Goal: Book appointment/travel/reservation

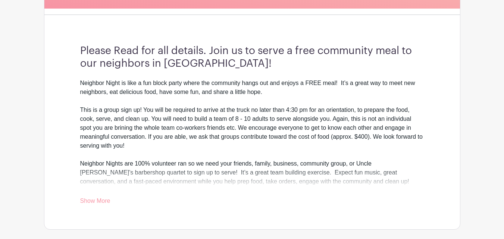
scroll to position [224, 0]
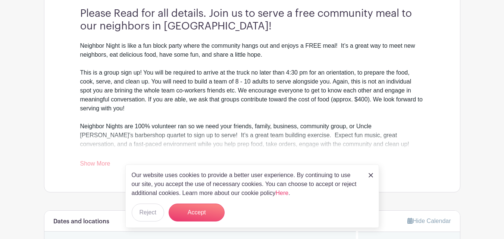
click at [94, 168] on link "Show More" at bounding box center [95, 165] width 30 height 9
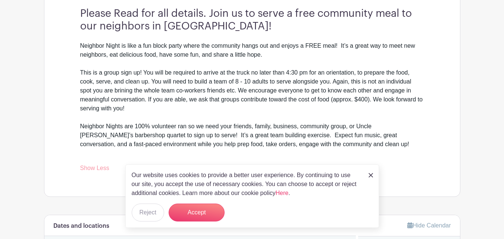
click at [373, 177] on img at bounding box center [371, 175] width 4 height 4
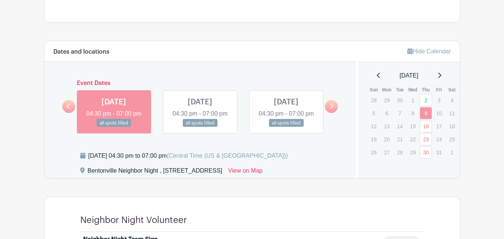
scroll to position [411, 0]
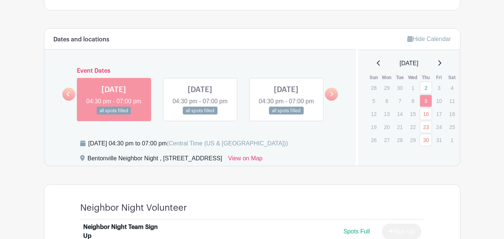
click at [335, 101] on link at bounding box center [331, 94] width 13 height 13
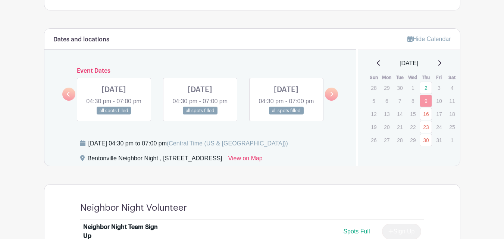
click at [335, 101] on link at bounding box center [331, 94] width 13 height 13
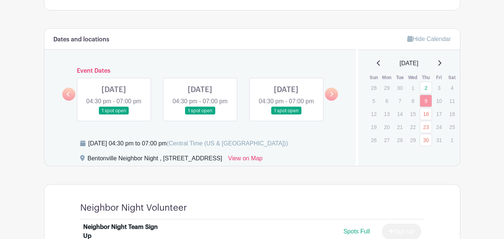
click at [335, 101] on link at bounding box center [331, 94] width 13 height 13
click at [331, 97] on icon at bounding box center [331, 94] width 3 height 6
click at [63, 98] on link at bounding box center [68, 94] width 13 height 13
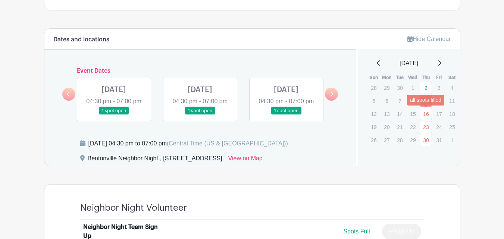
click at [429, 113] on link "16" at bounding box center [426, 114] width 12 height 12
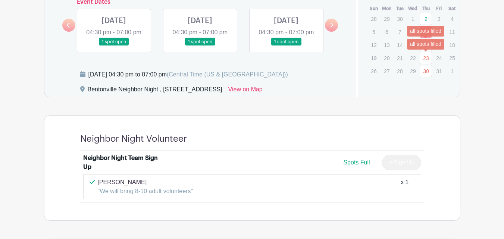
scroll to position [485, 0]
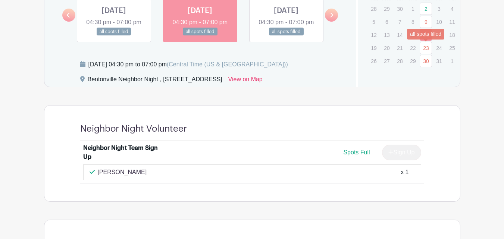
click at [427, 48] on link "23" at bounding box center [426, 48] width 12 height 12
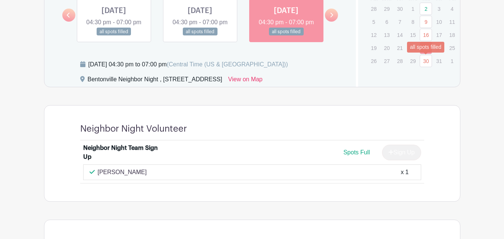
click at [426, 60] on link "30" at bounding box center [426, 61] width 12 height 12
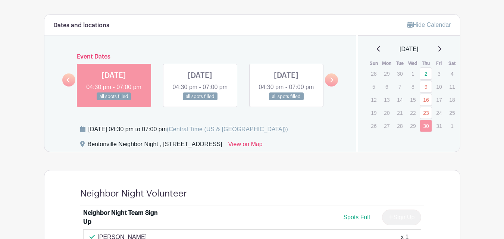
scroll to position [411, 0]
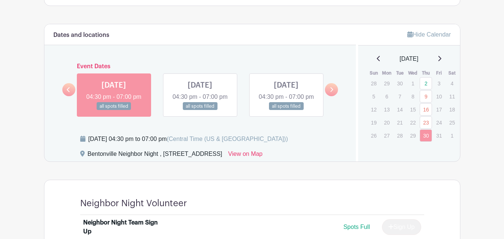
click at [442, 57] on icon at bounding box center [440, 59] width 4 height 6
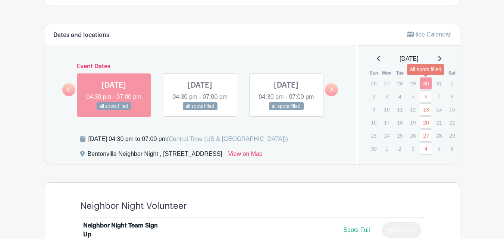
click at [424, 83] on link "30" at bounding box center [426, 83] width 12 height 12
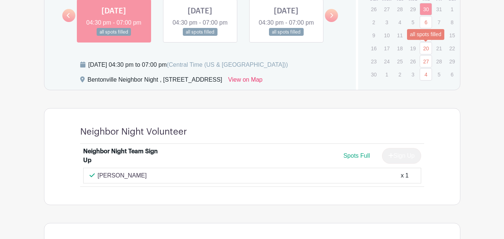
scroll to position [485, 0]
click at [427, 23] on link "6" at bounding box center [426, 22] width 12 height 12
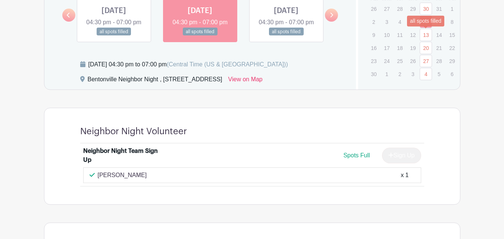
click at [426, 32] on link "13" at bounding box center [426, 35] width 12 height 12
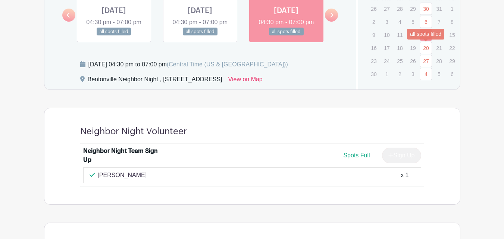
click at [426, 46] on link "20" at bounding box center [426, 48] width 12 height 12
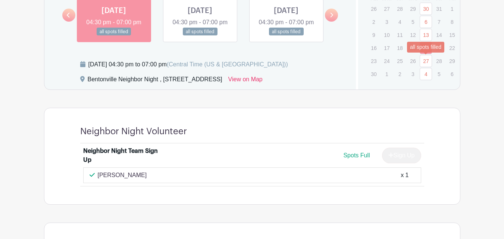
click at [427, 60] on link "27" at bounding box center [426, 61] width 12 height 12
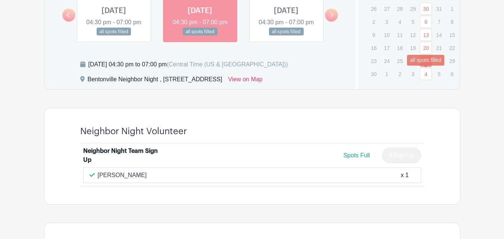
click at [428, 73] on link "4" at bounding box center [426, 74] width 12 height 12
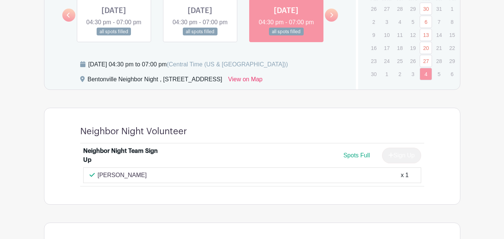
click at [331, 18] on icon at bounding box center [331, 15] width 3 height 6
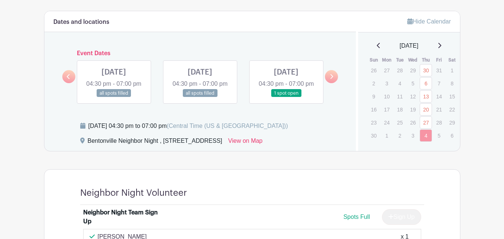
scroll to position [411, 0]
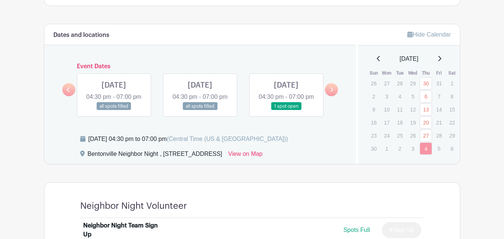
click at [446, 58] on div "[DATE]" at bounding box center [409, 59] width 84 height 9
click at [442, 59] on icon at bounding box center [440, 59] width 4 height 6
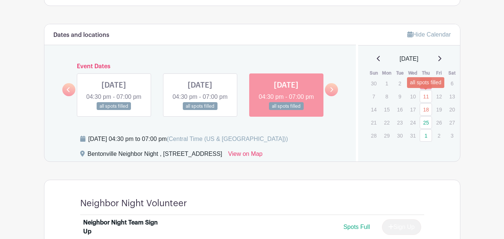
click at [429, 96] on link "11" at bounding box center [426, 96] width 12 height 12
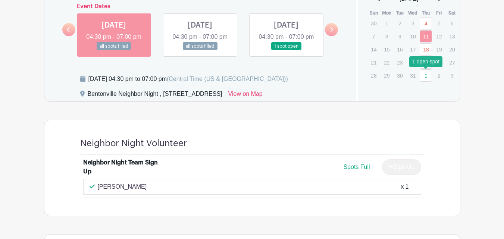
scroll to position [448, 0]
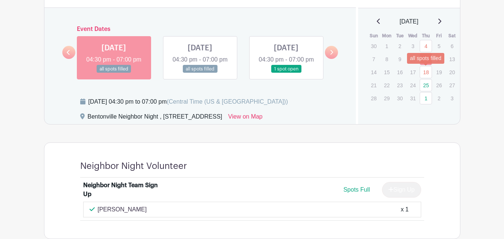
click at [429, 69] on link "18" at bounding box center [426, 72] width 12 height 12
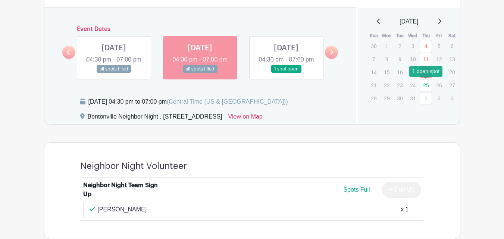
click at [426, 82] on link "25" at bounding box center [426, 85] width 12 height 12
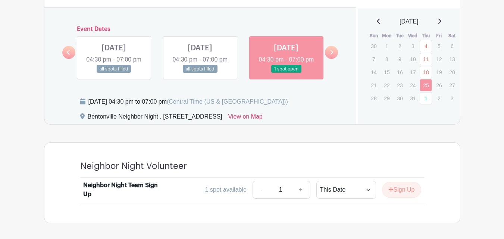
scroll to position [485, 0]
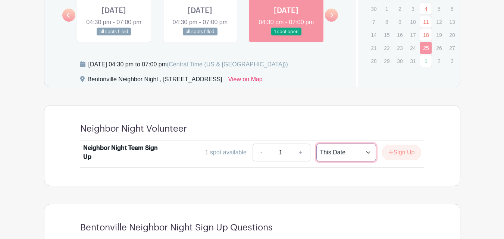
click at [363, 162] on select "This Date Select Dates" at bounding box center [347, 153] width 60 height 18
click at [423, 62] on link "1" at bounding box center [426, 61] width 12 height 12
